Goal: Task Accomplishment & Management: Manage account settings

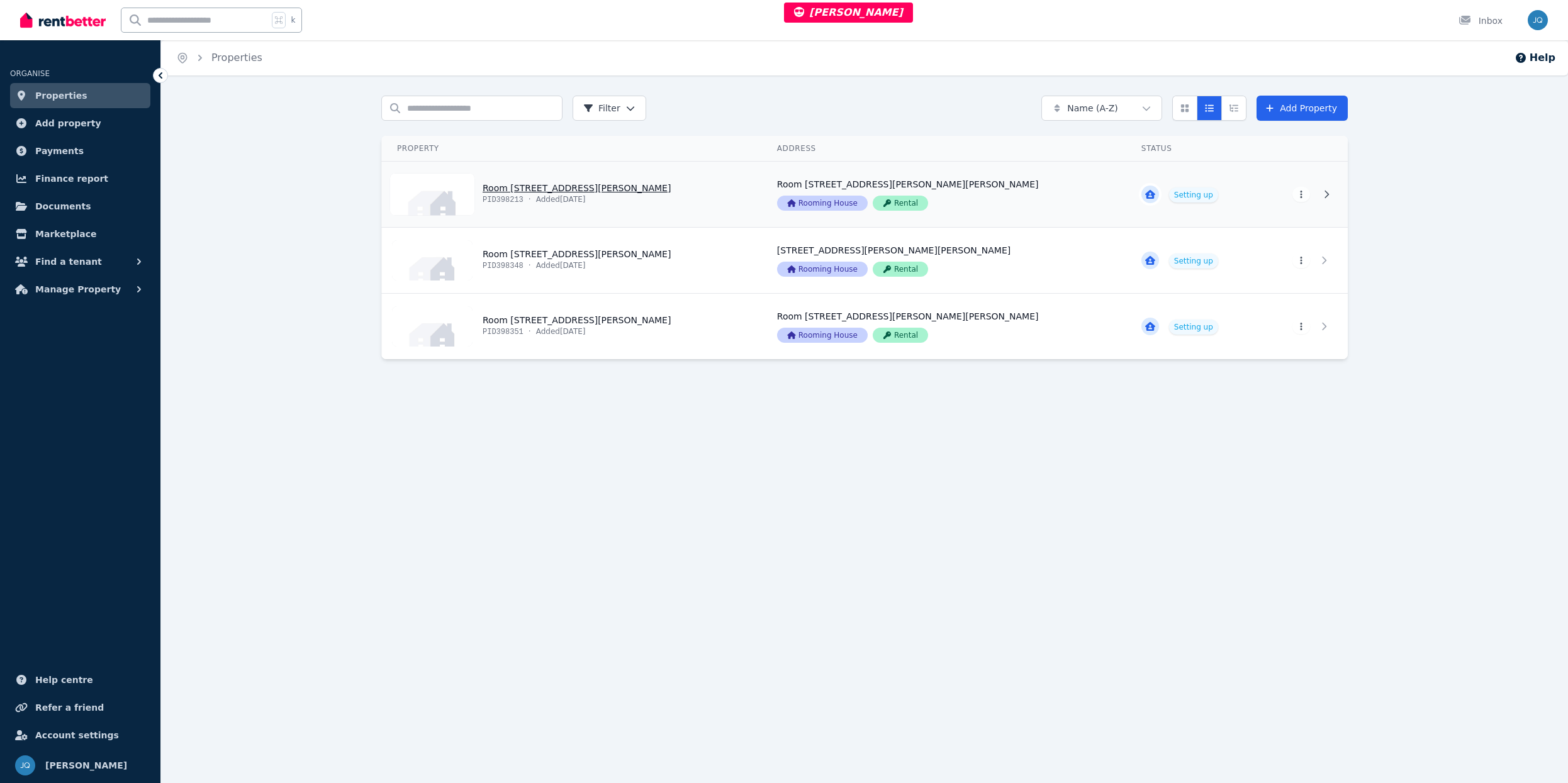
click at [665, 198] on link "View property details" at bounding box center [571, 194] width 380 height 65
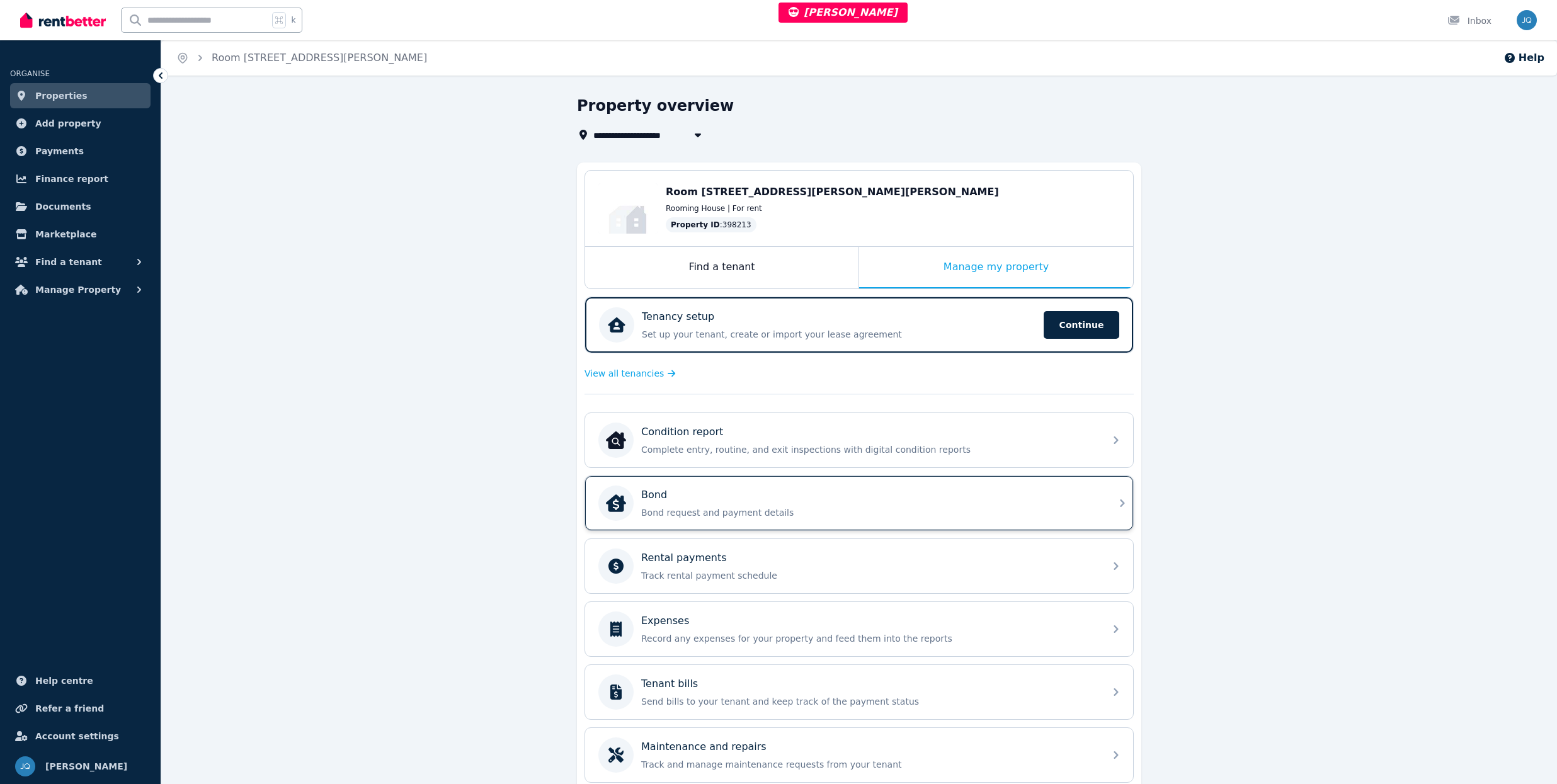
click at [816, 494] on div "Bond" at bounding box center [869, 495] width 456 height 15
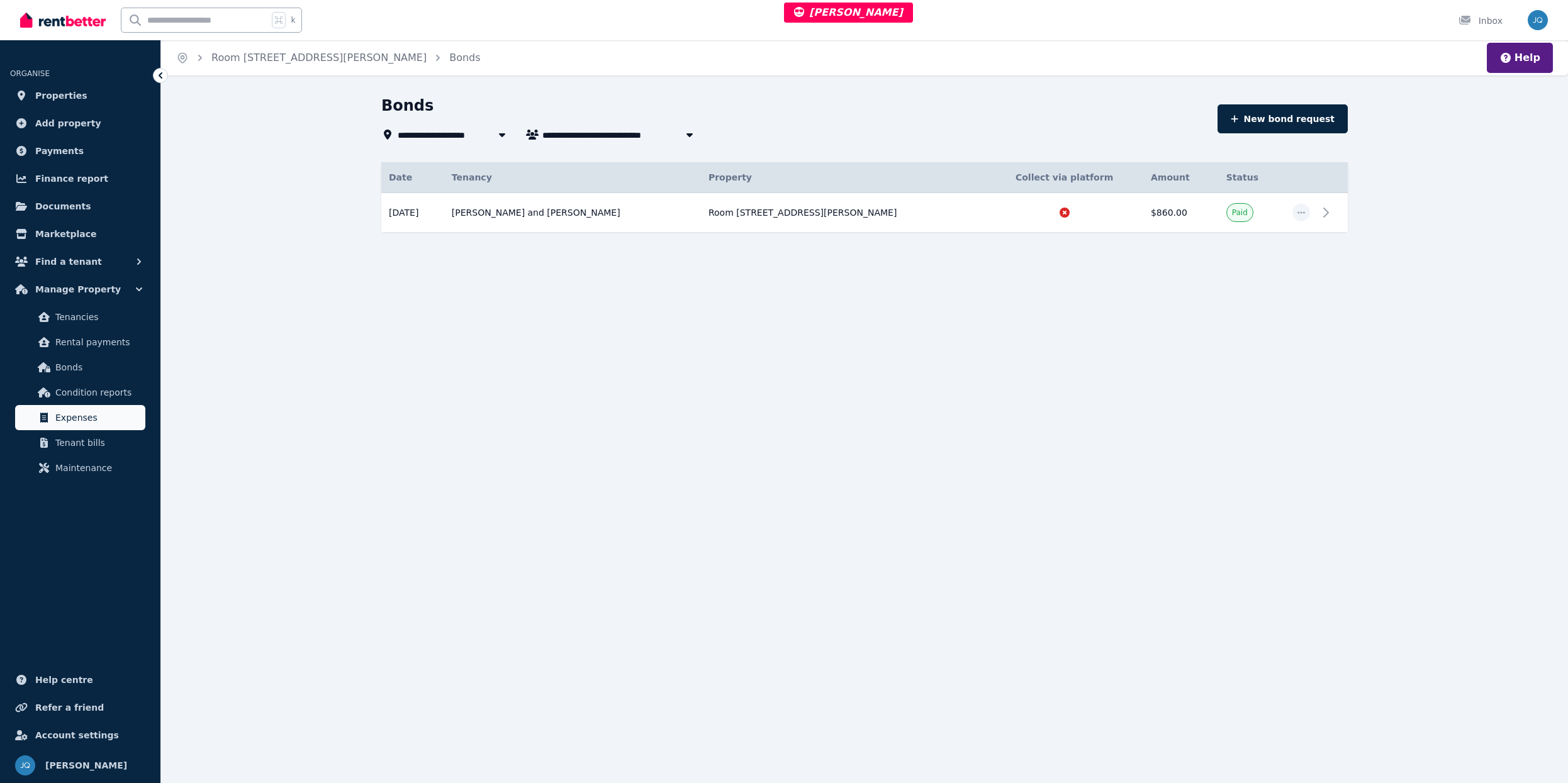
click at [102, 416] on span "Expenses" at bounding box center [97, 418] width 85 height 15
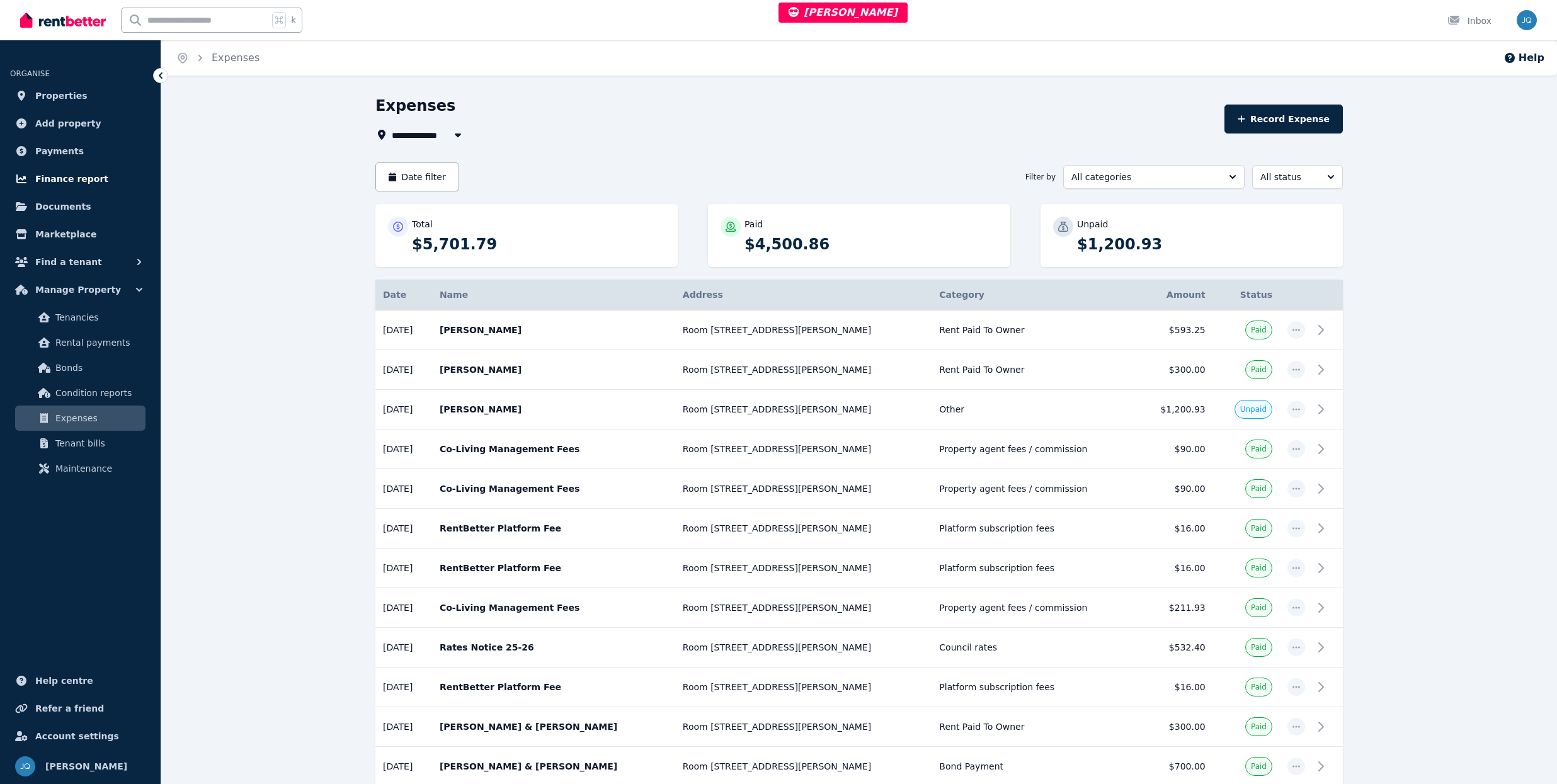
click at [100, 172] on link "Finance report" at bounding box center [81, 179] width 141 height 25
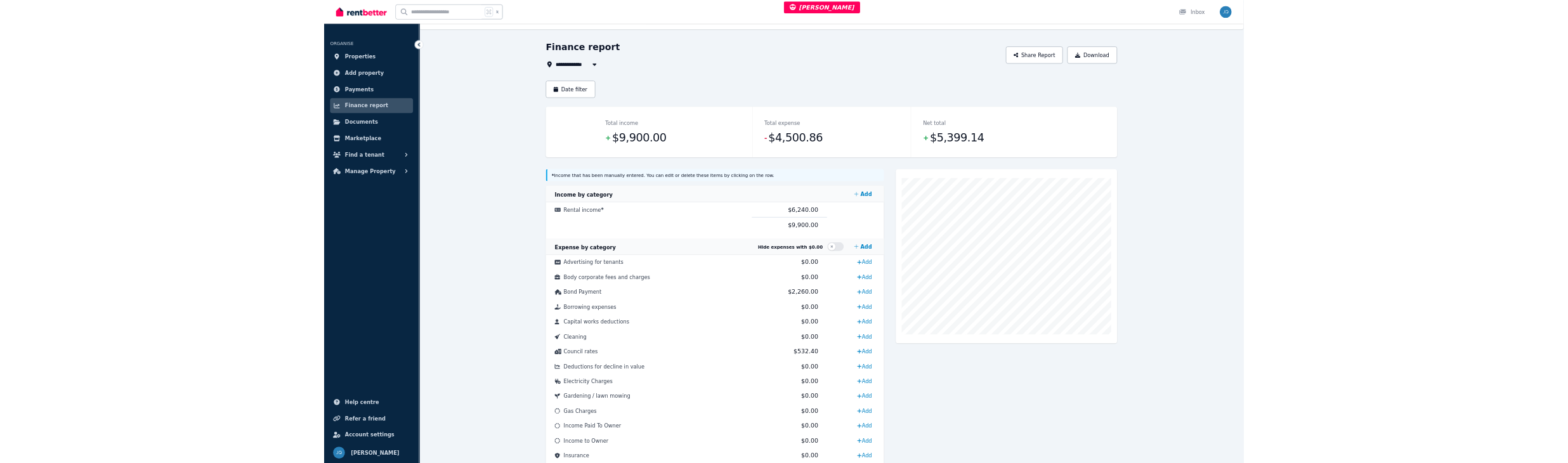
scroll to position [114, 0]
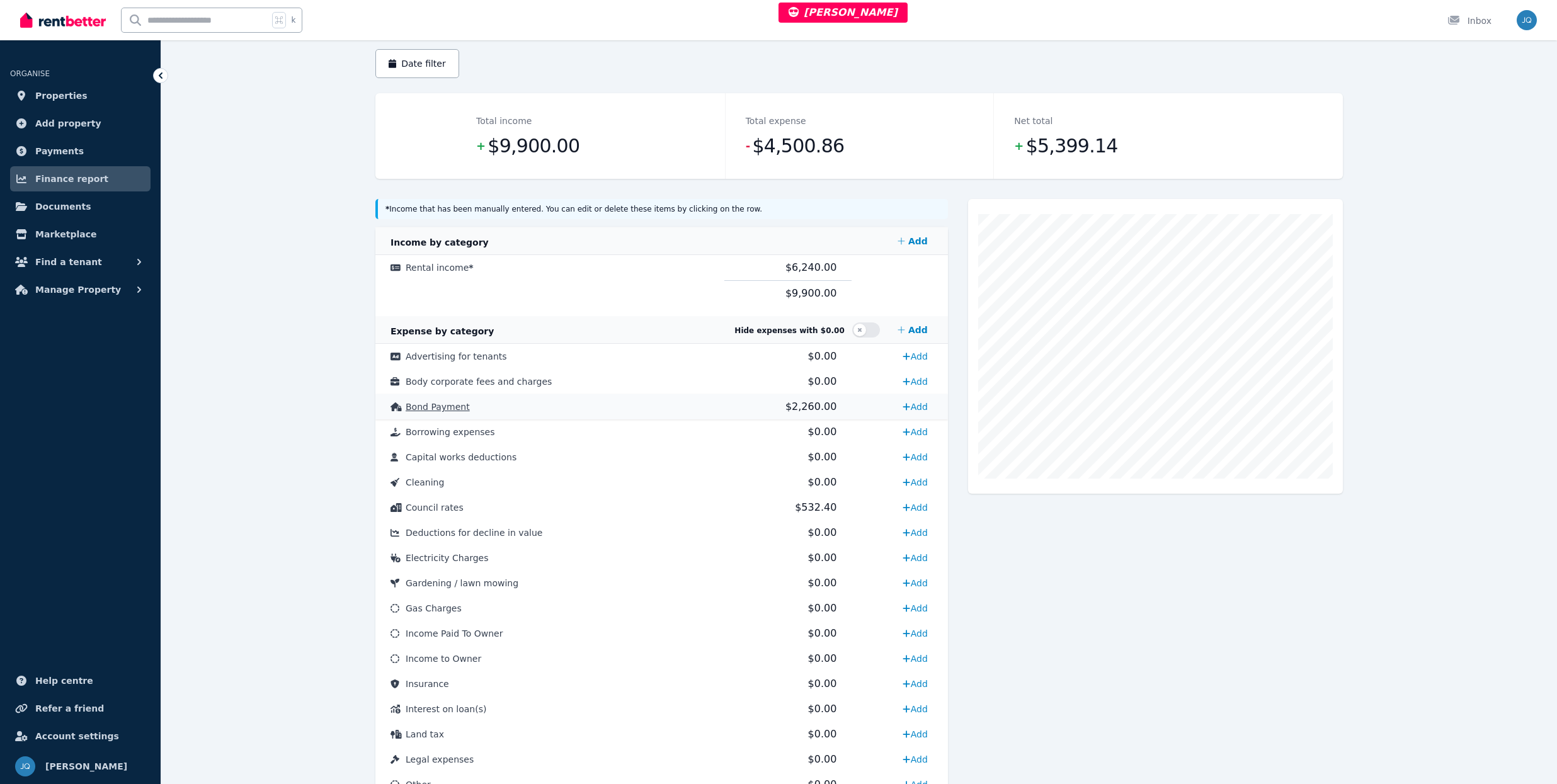
click at [547, 411] on td "Bond Payment" at bounding box center [549, 407] width 349 height 25
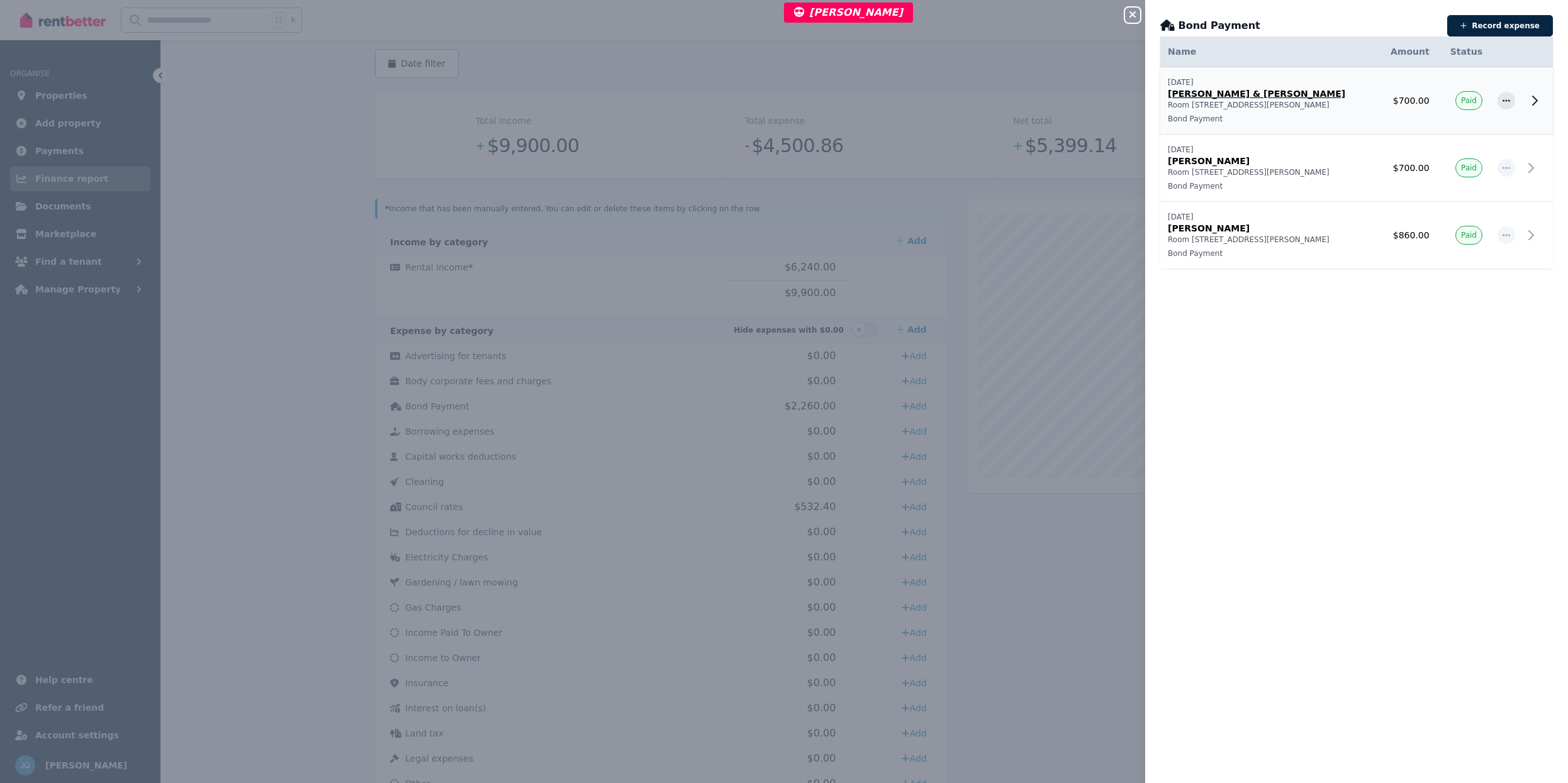
click at [1315, 114] on p "Bond Payment" at bounding box center [1268, 119] width 201 height 10
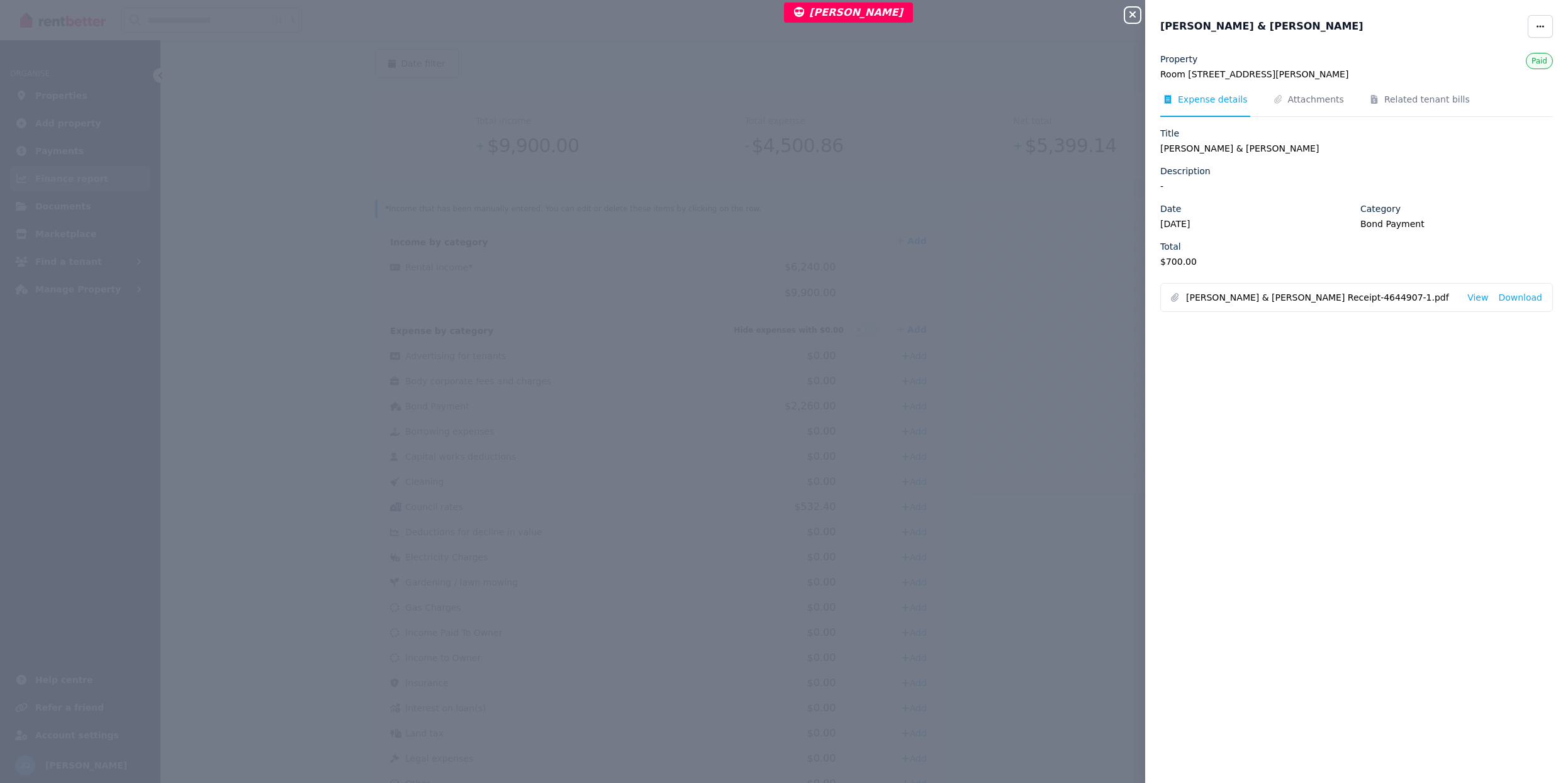
click at [1127, 16] on icon "button" at bounding box center [1132, 14] width 15 height 10
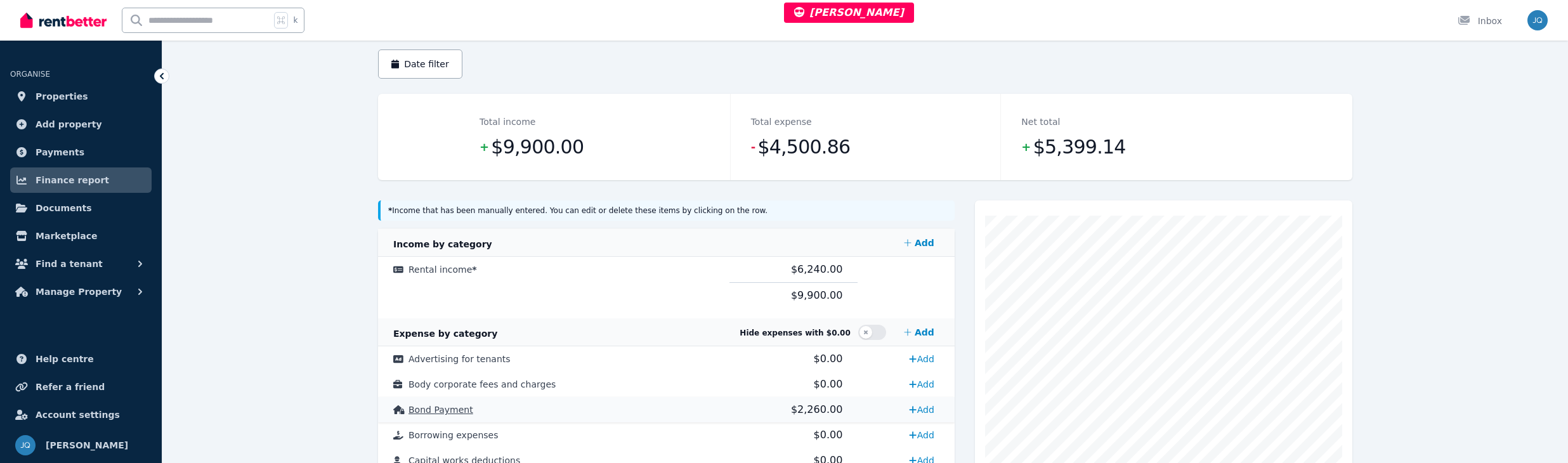
click at [603, 415] on td "Bond Payment" at bounding box center [553, 409] width 351 height 25
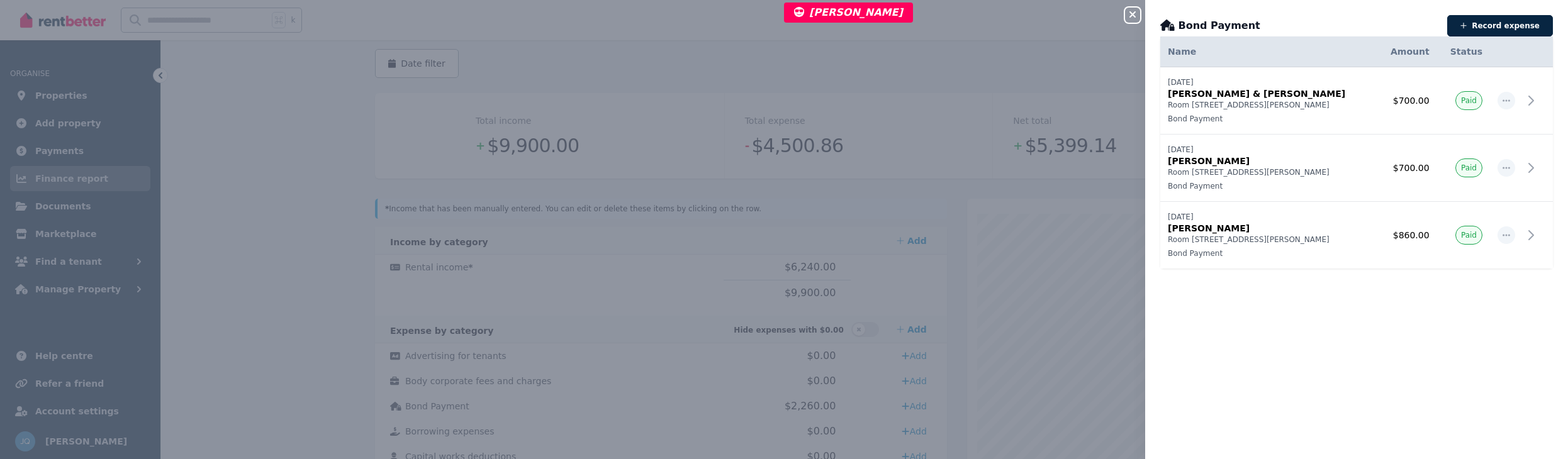
click at [1136, 18] on icon "button" at bounding box center [1132, 14] width 15 height 10
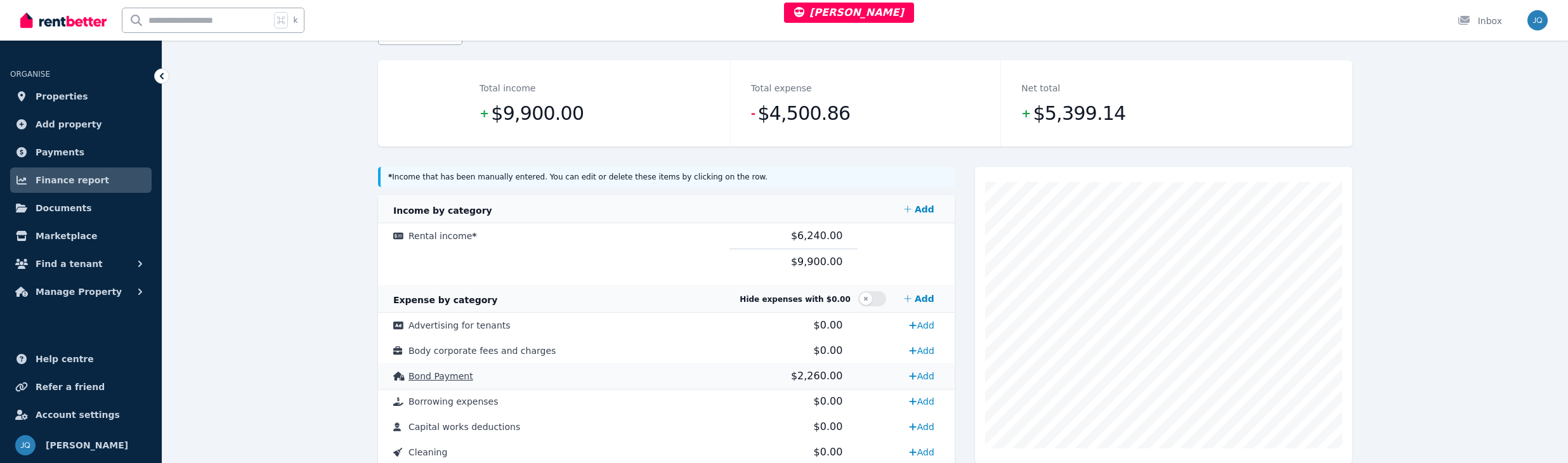
scroll to position [148, 0]
click at [620, 372] on td "Bond Payment" at bounding box center [553, 375] width 351 height 25
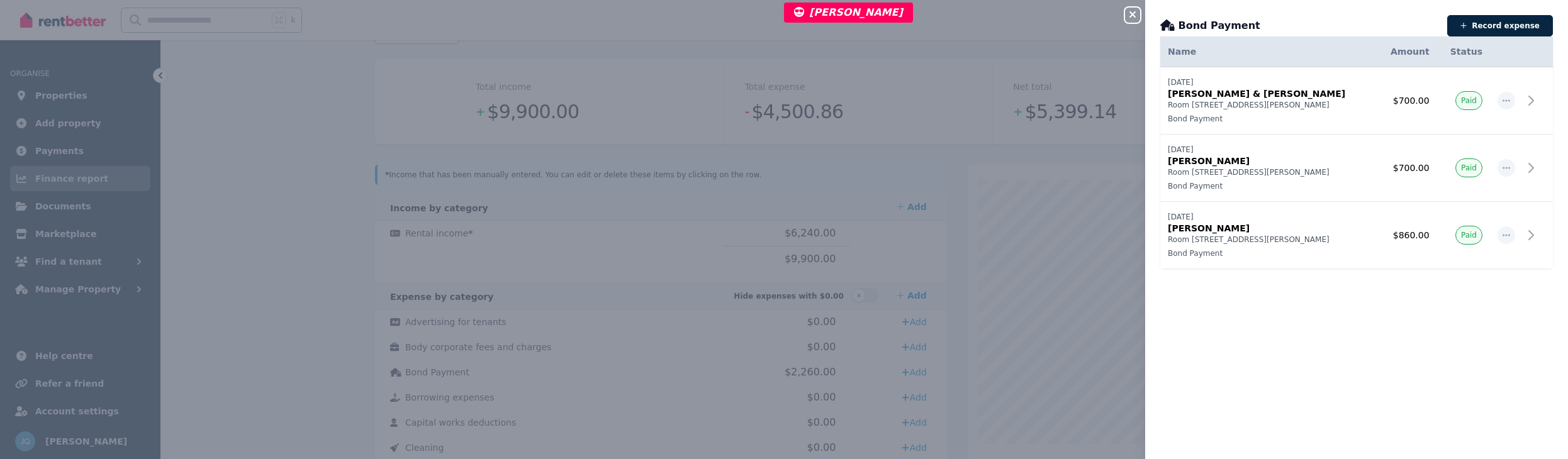
click at [1124, 15] on div "Close panel Bond Payment Record expense Date Name Address Category Amount Statu…" at bounding box center [784, 230] width 1568 height 459
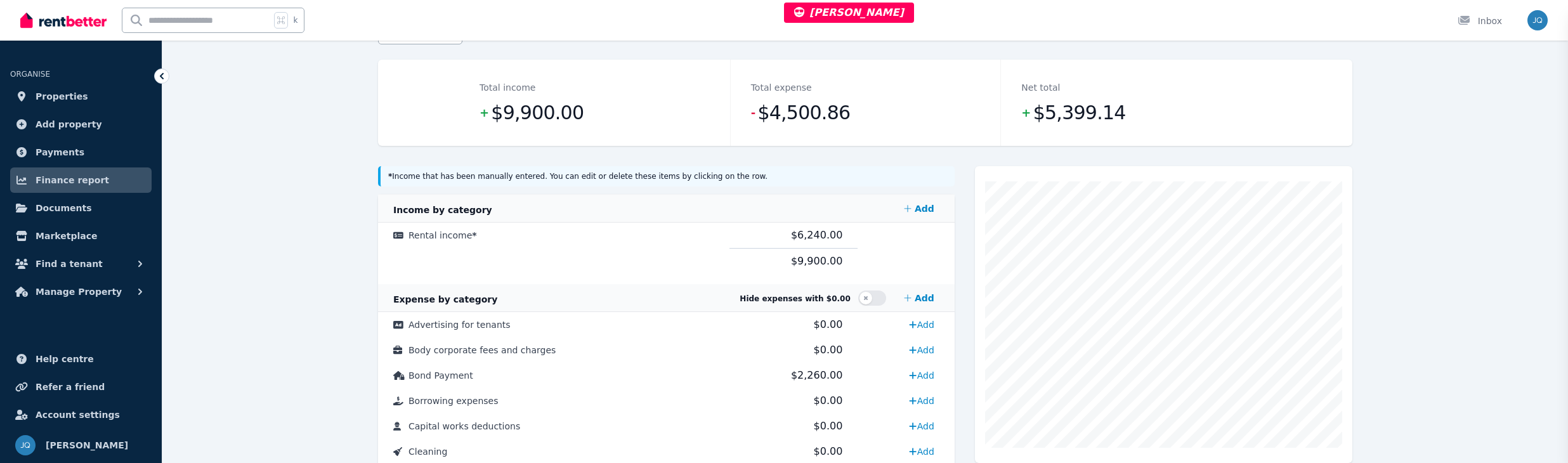
click at [1137, 14] on div "Close panel Keep track of all your expenses Track all your property expenses an…" at bounding box center [784, 232] width 1568 height 463
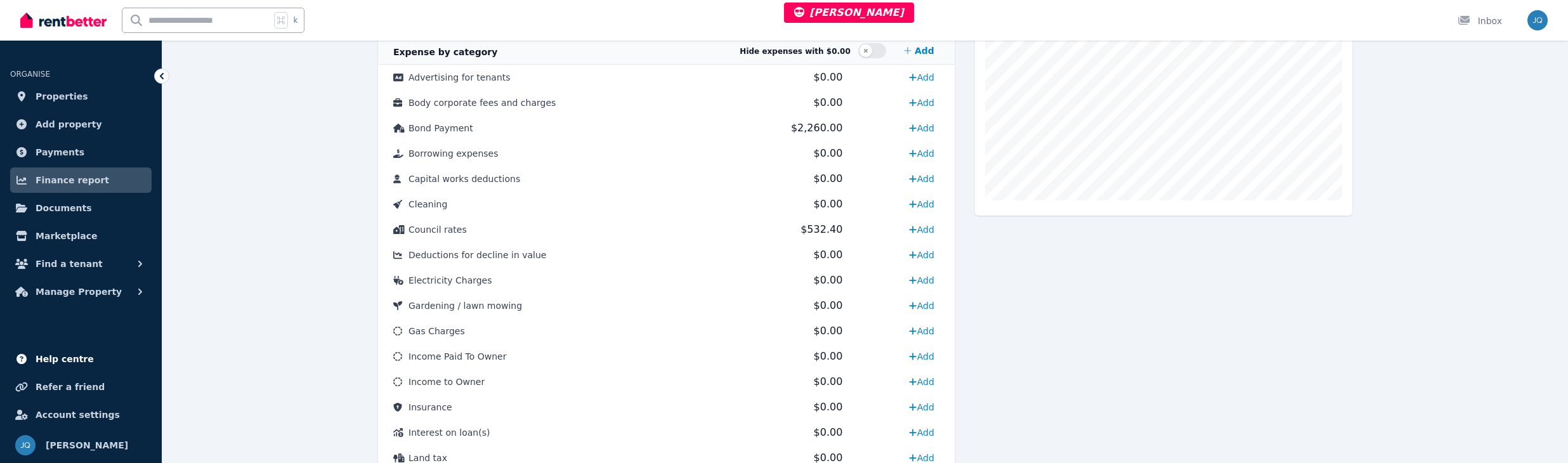
scroll to position [676, 0]
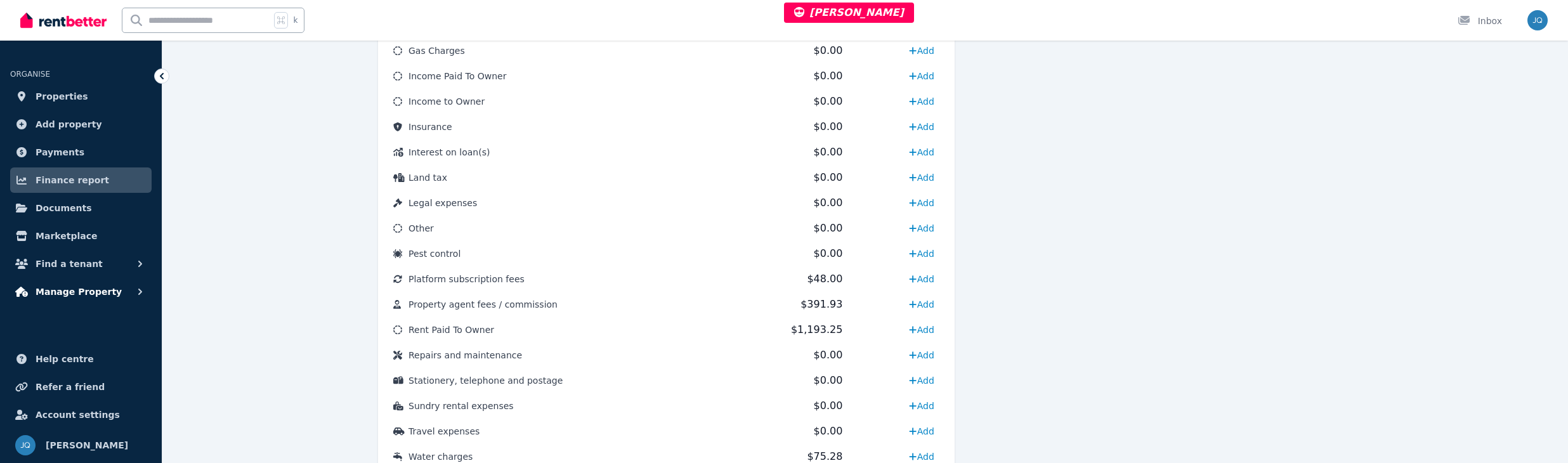
click at [77, 290] on span "Manage Property" at bounding box center [78, 291] width 86 height 15
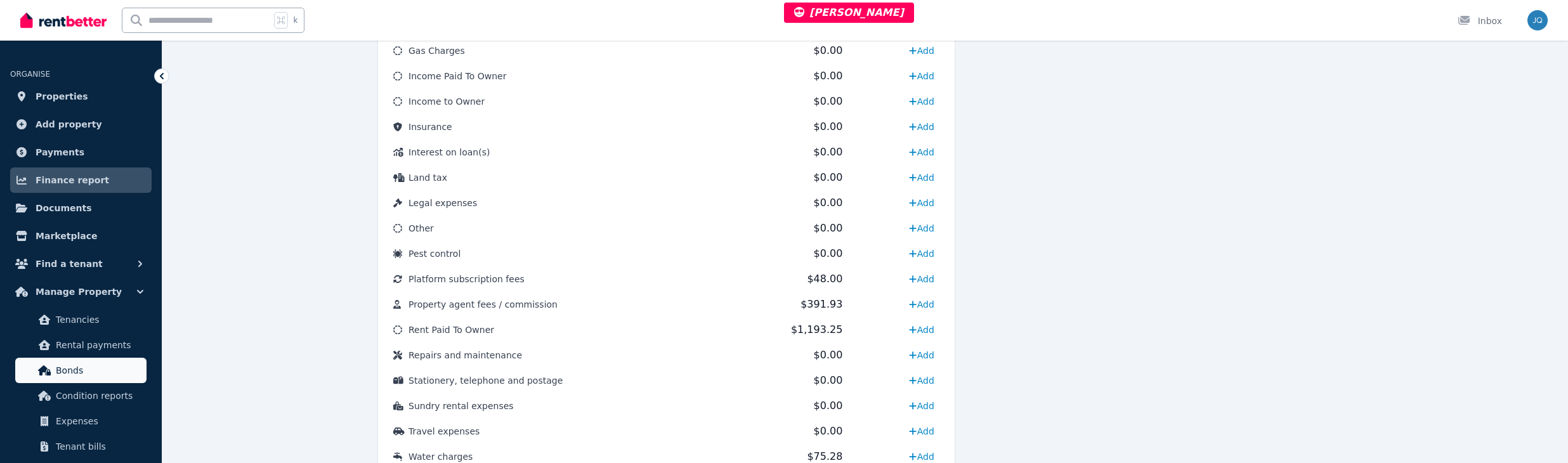
click at [77, 371] on span "Bonds" at bounding box center [98, 370] width 86 height 15
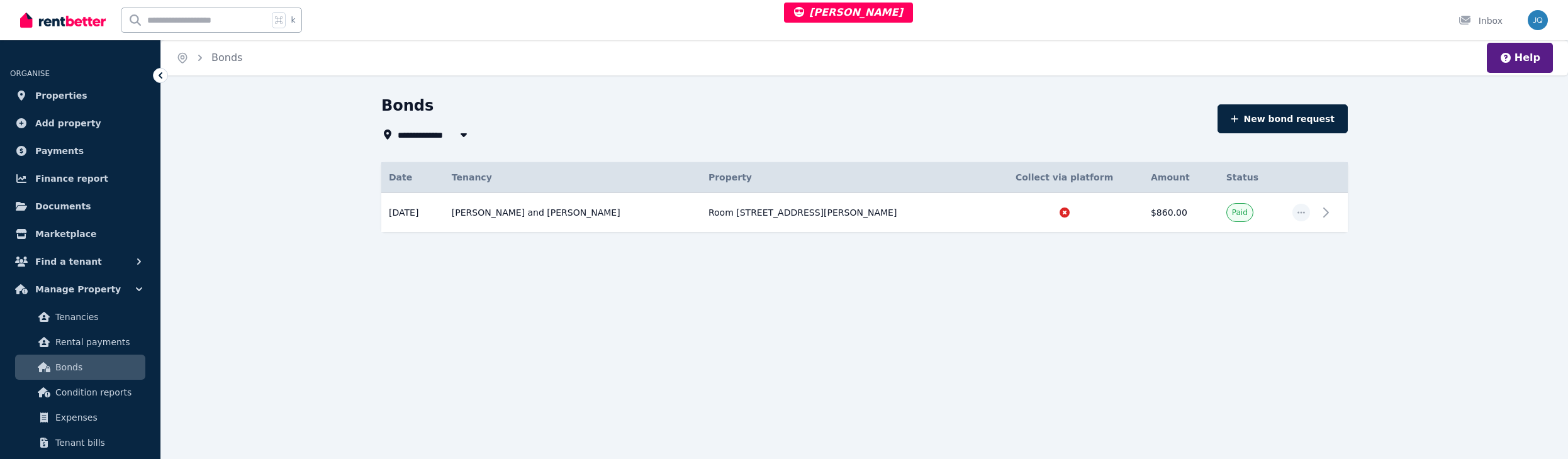
click at [517, 321] on div "**********" at bounding box center [784, 230] width 1568 height 459
